Goal: Task Accomplishment & Management: Manage account settings

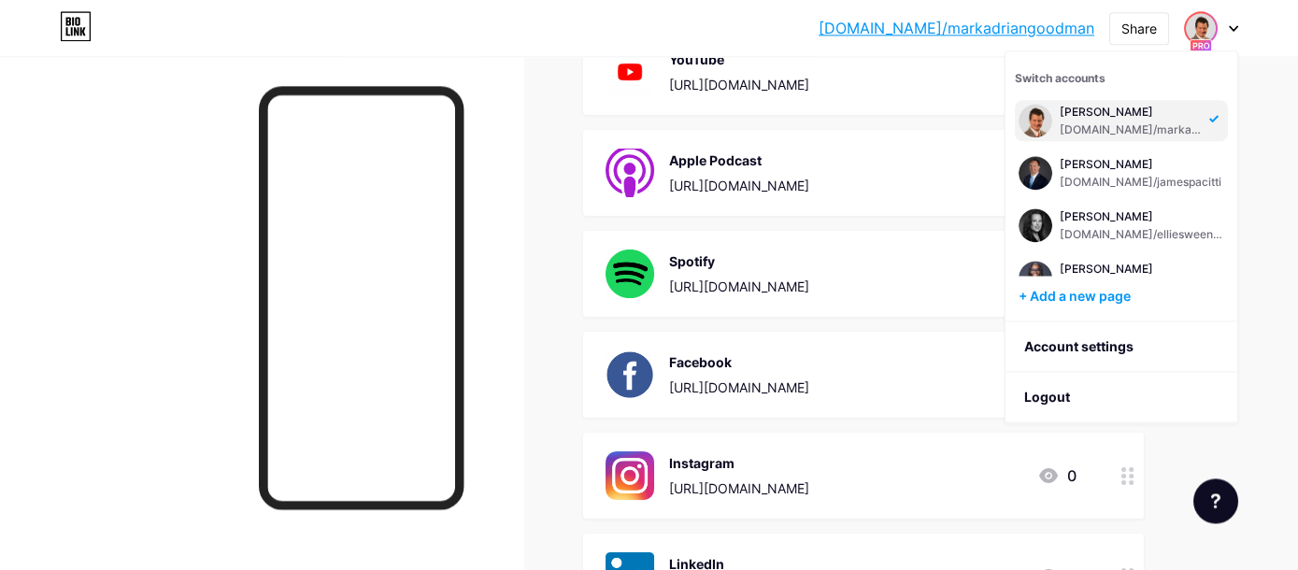
scroll to position [138, 0]
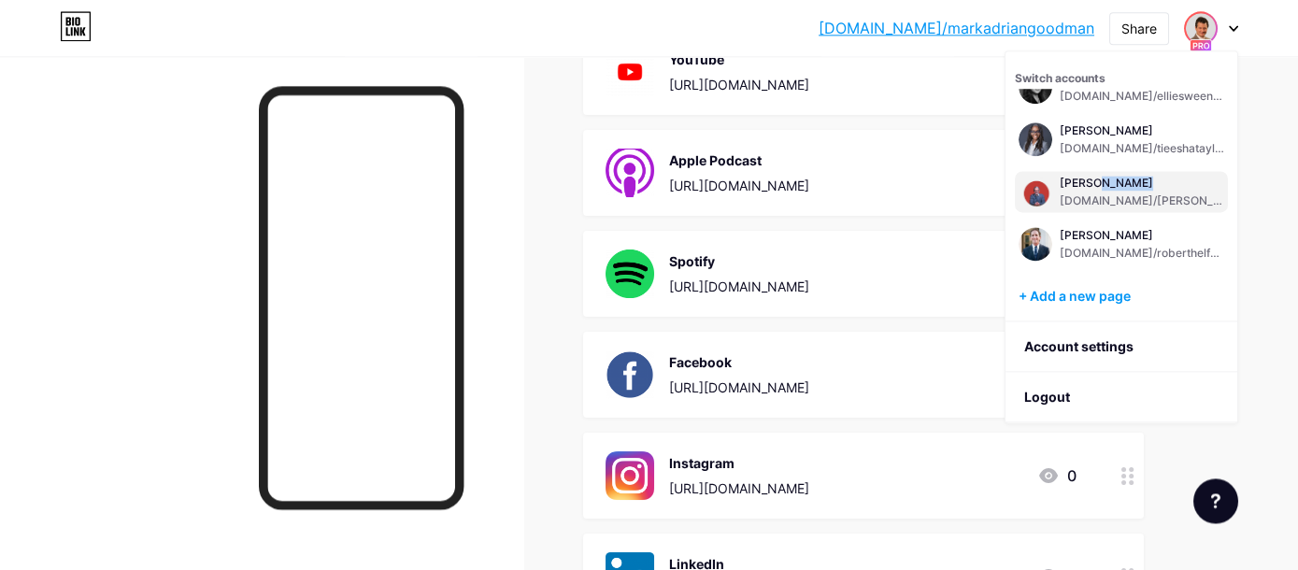
click at [1106, 190] on div "[PERSON_NAME] [DOMAIN_NAME]/[PERSON_NAME]" at bounding box center [1141, 192] width 164 height 34
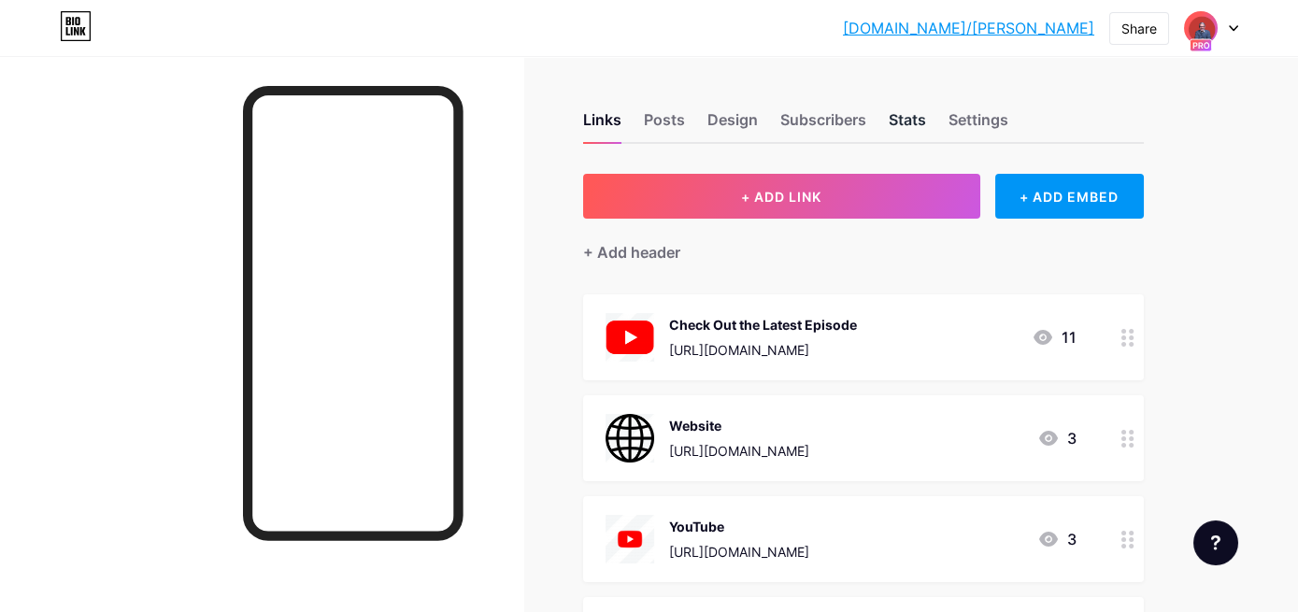
click at [902, 123] on div "Stats" at bounding box center [906, 125] width 37 height 34
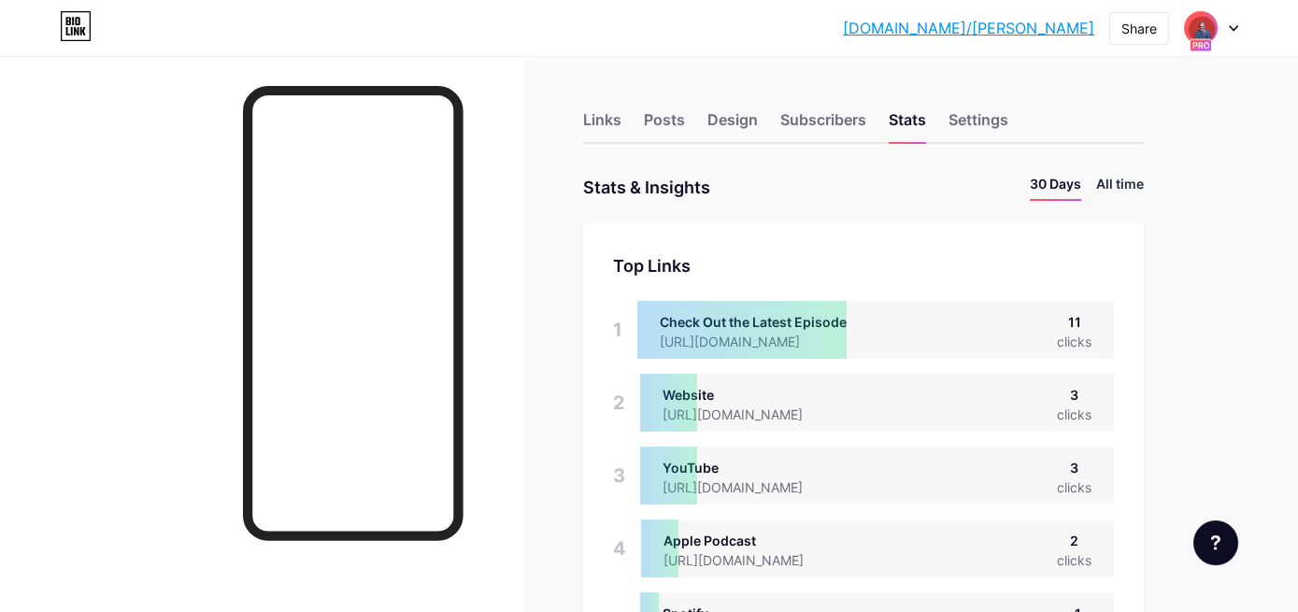
scroll to position [611, 1297]
click at [1110, 181] on li "All time" at bounding box center [1120, 187] width 48 height 27
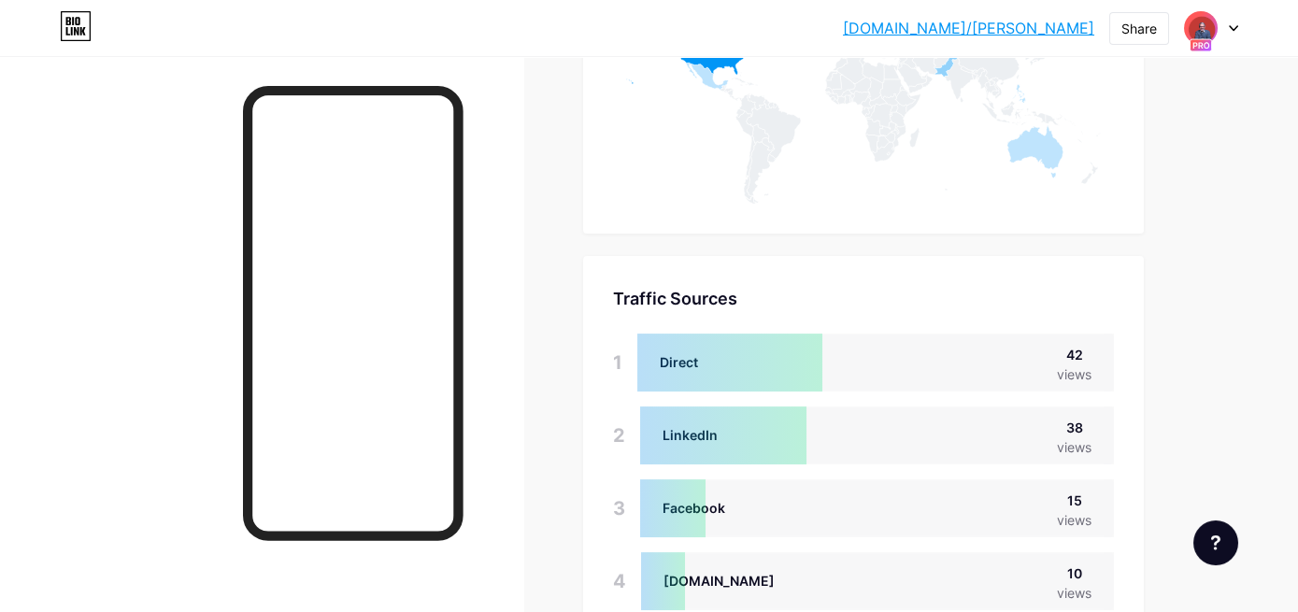
scroll to position [1278, 0]
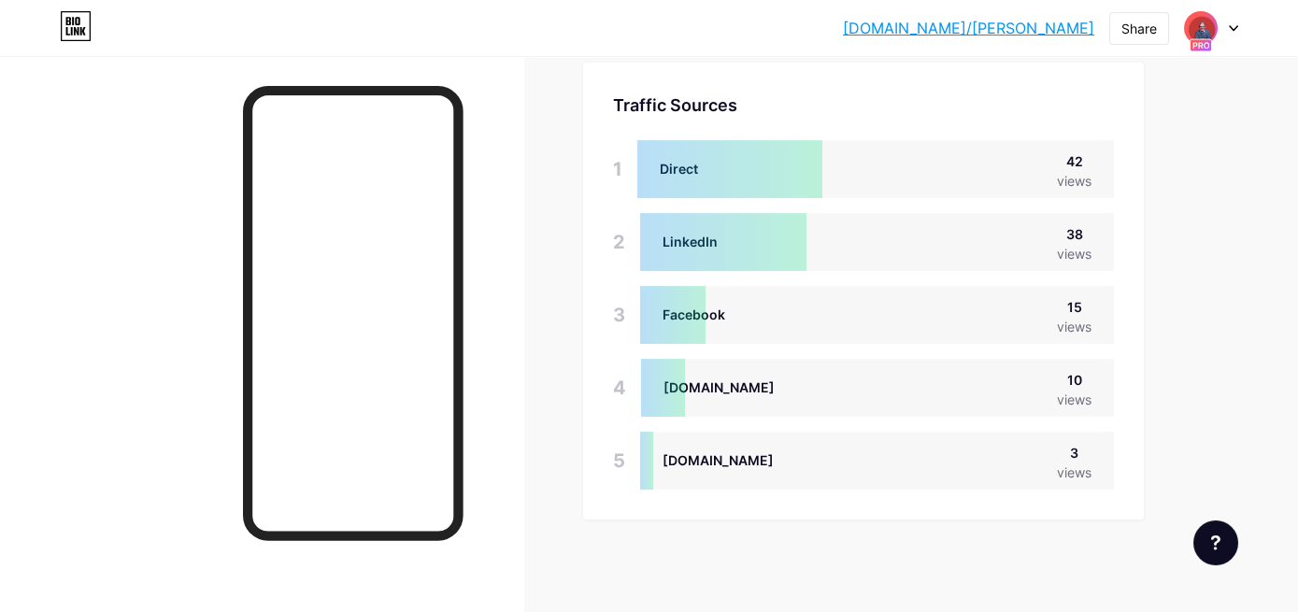
click at [86, 188] on div at bounding box center [261, 362] width 523 height 612
